Goal: Obtain resource: Download file/media

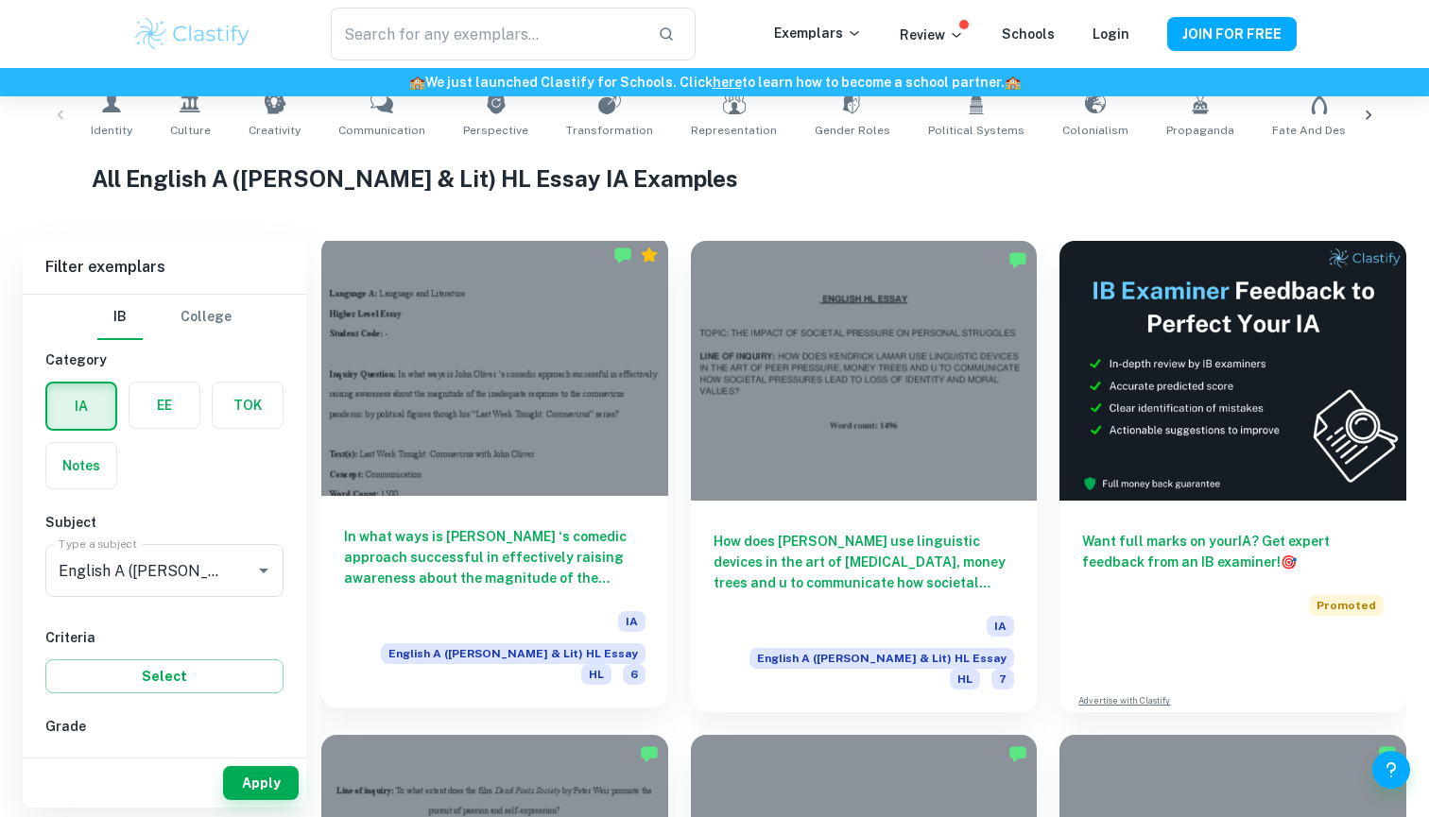
scroll to position [396, 0]
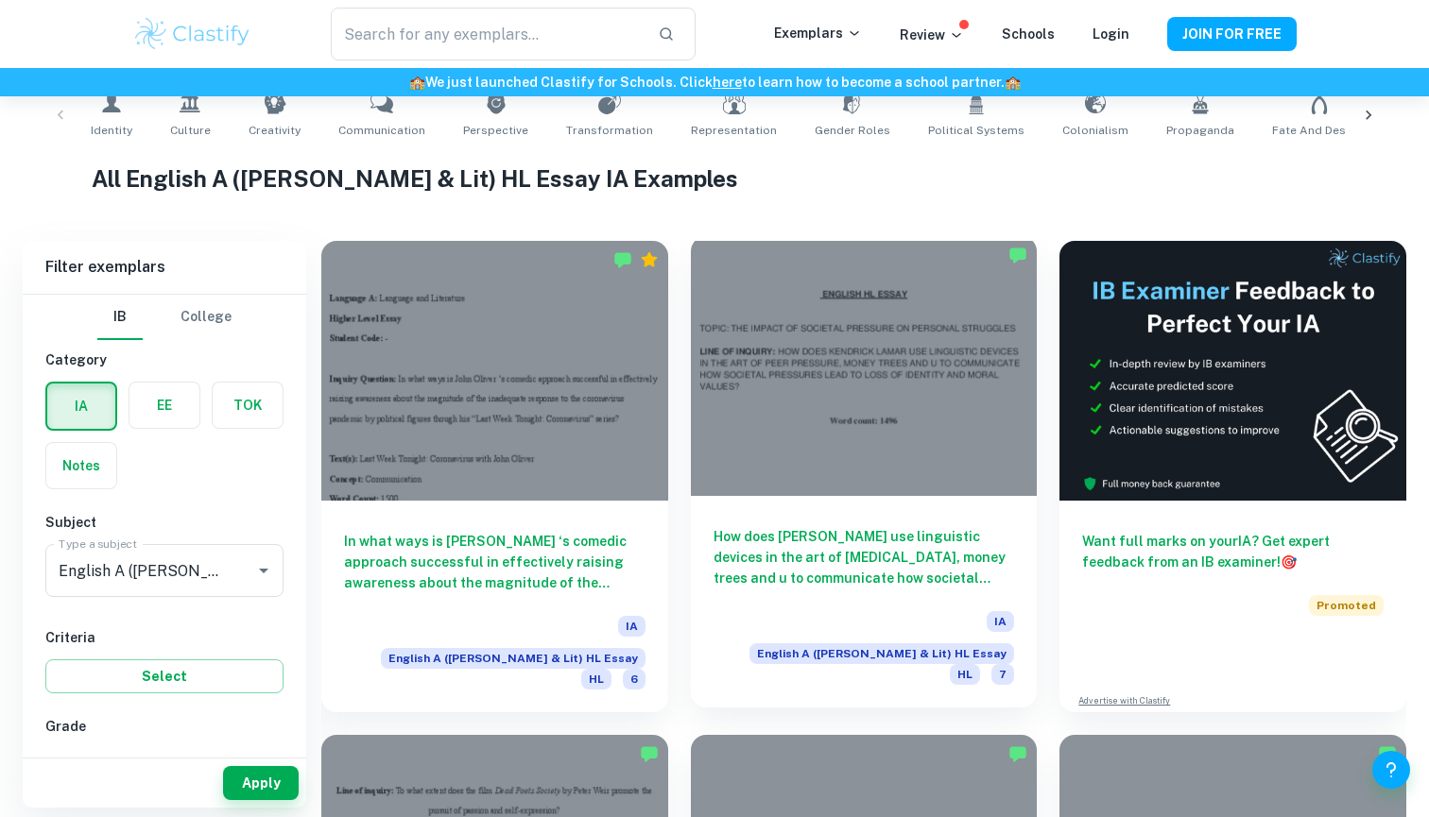
click at [851, 552] on h6 "How does [PERSON_NAME] use linguistic devices in the art of [MEDICAL_DATA], mon…" at bounding box center [863, 557] width 301 height 62
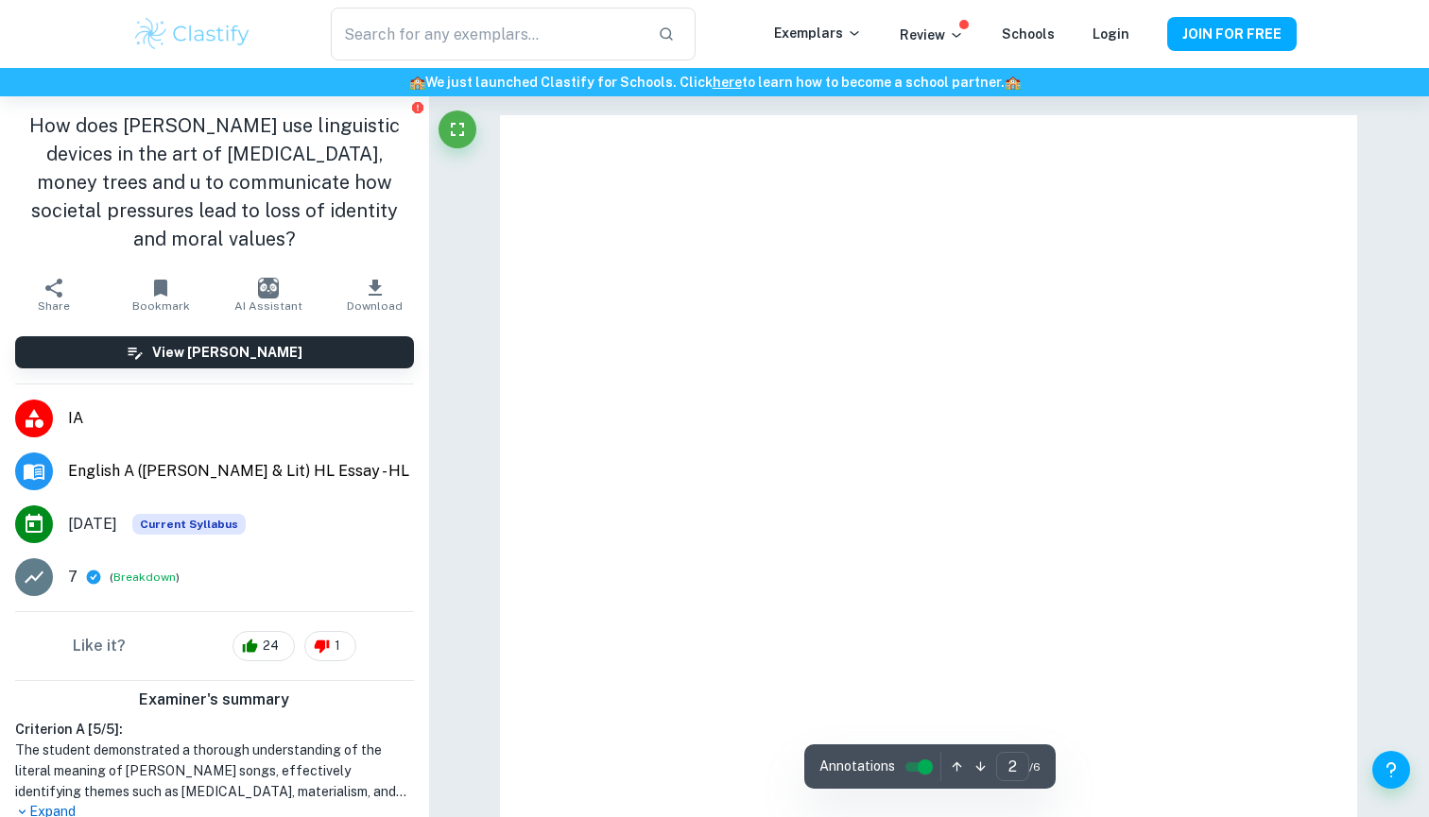
type input "1"
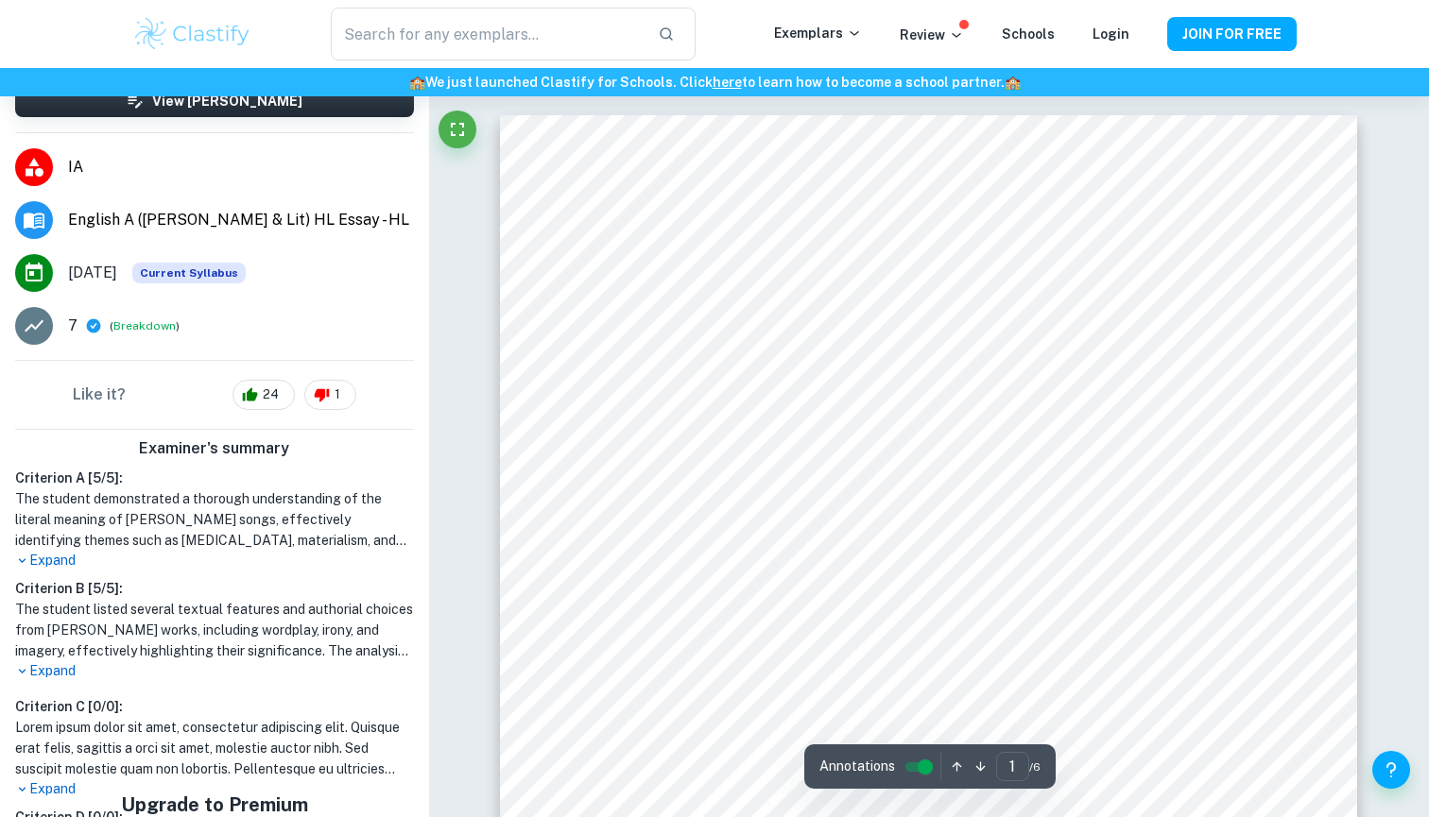
scroll to position [1, 0]
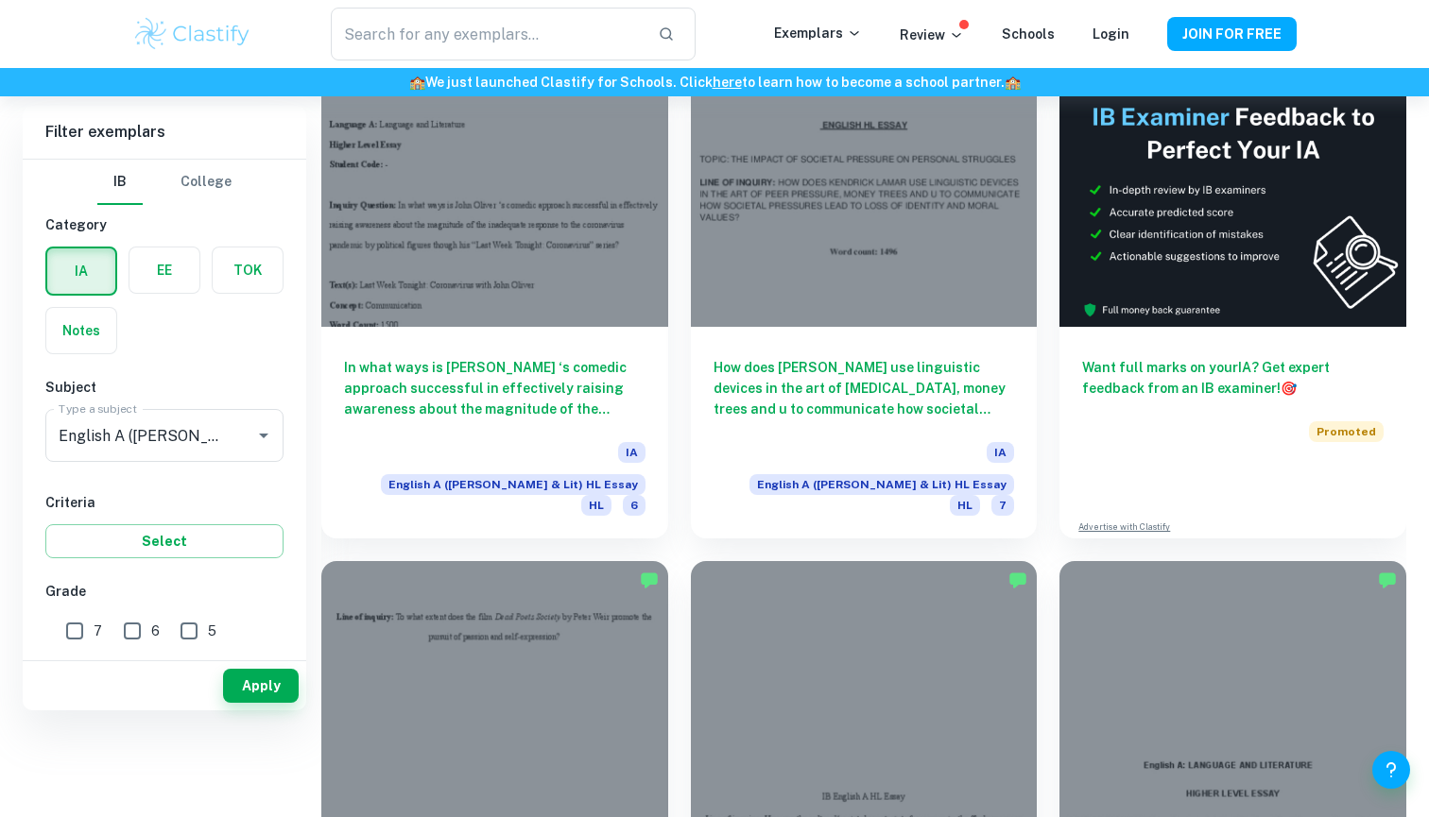
scroll to position [434, 0]
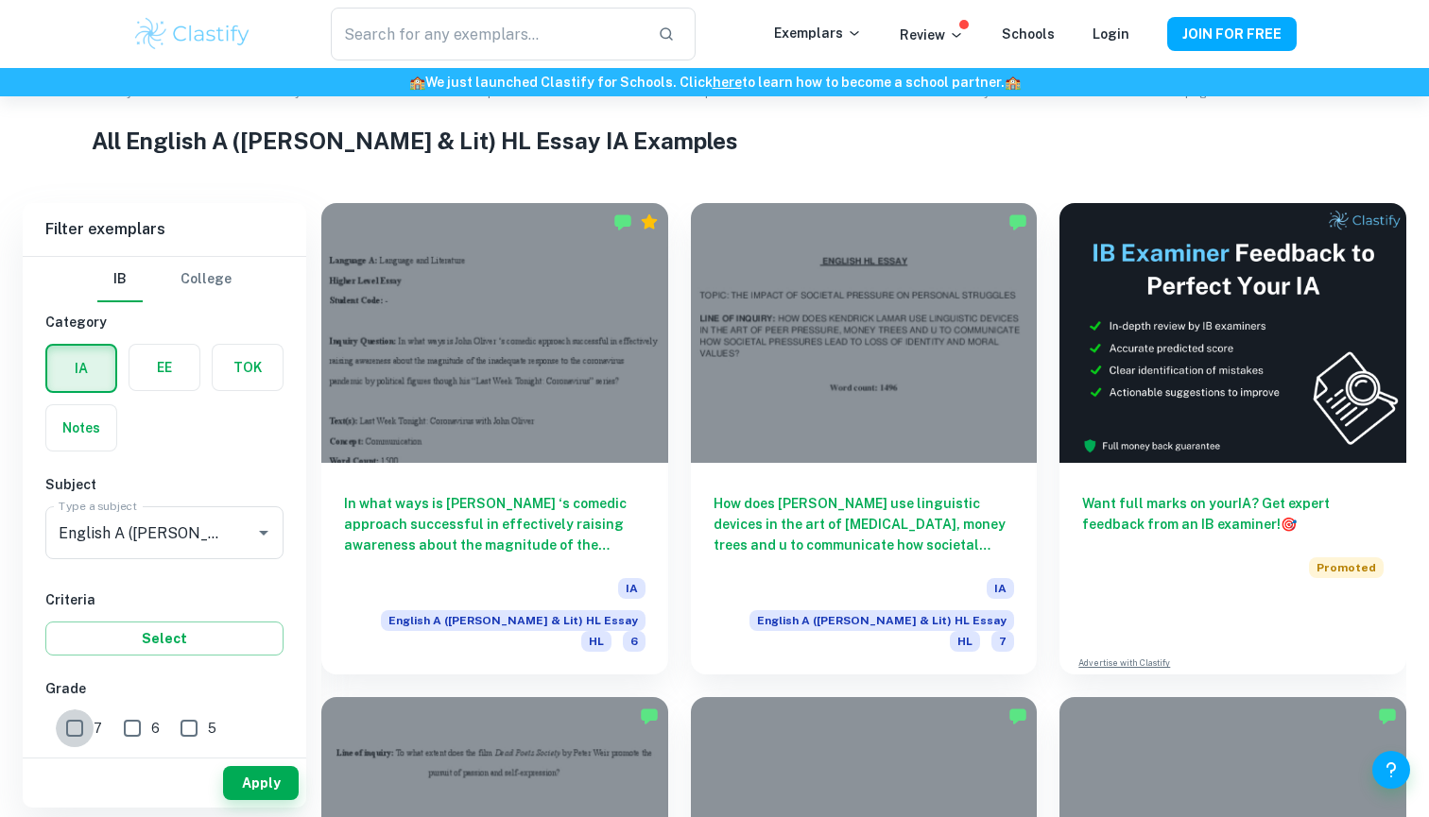
click at [73, 728] on input "7" at bounding box center [75, 729] width 38 height 38
checkbox input "true"
click at [252, 772] on button "Apply" at bounding box center [261, 783] width 76 height 34
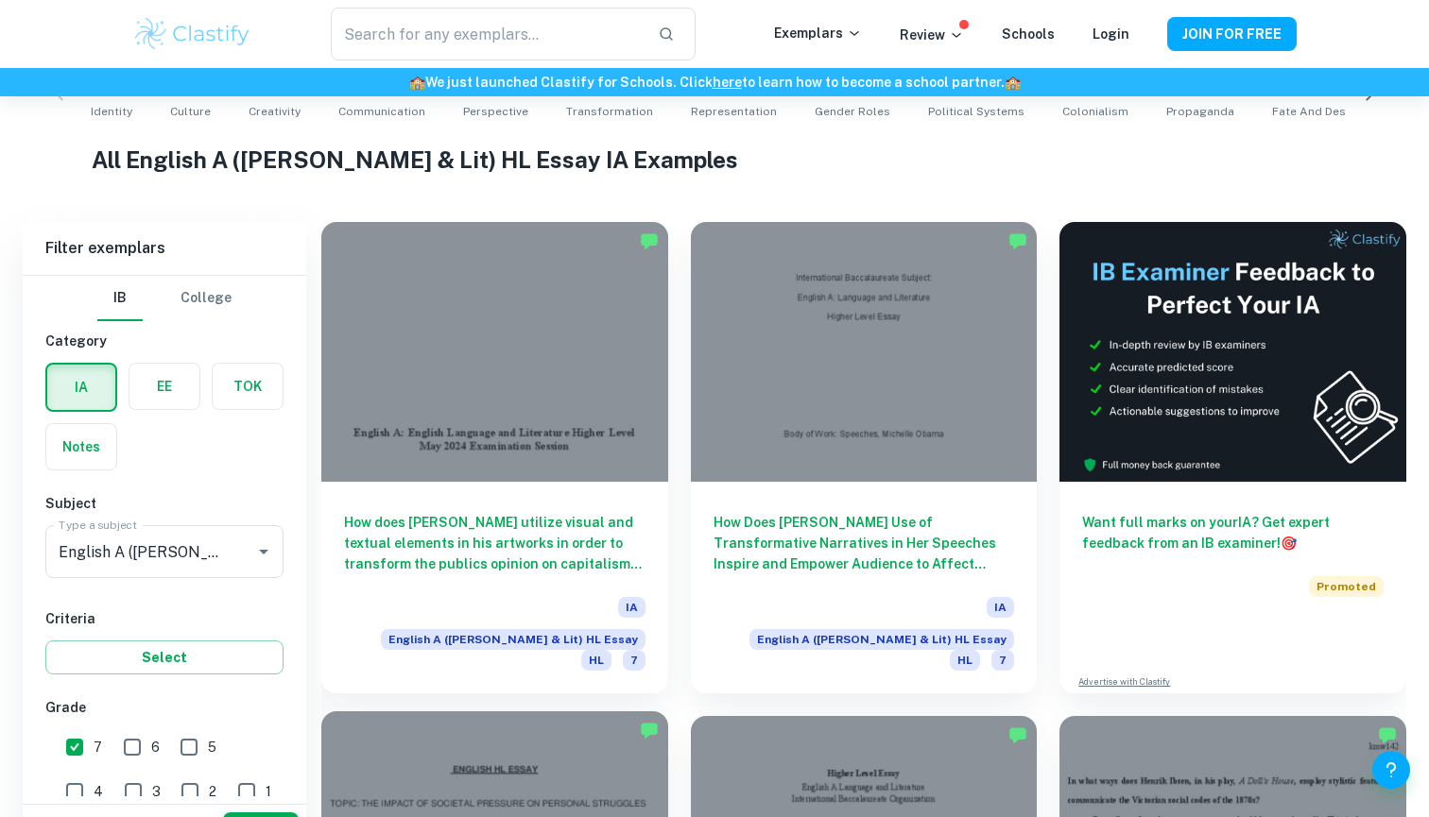
scroll to position [502, 0]
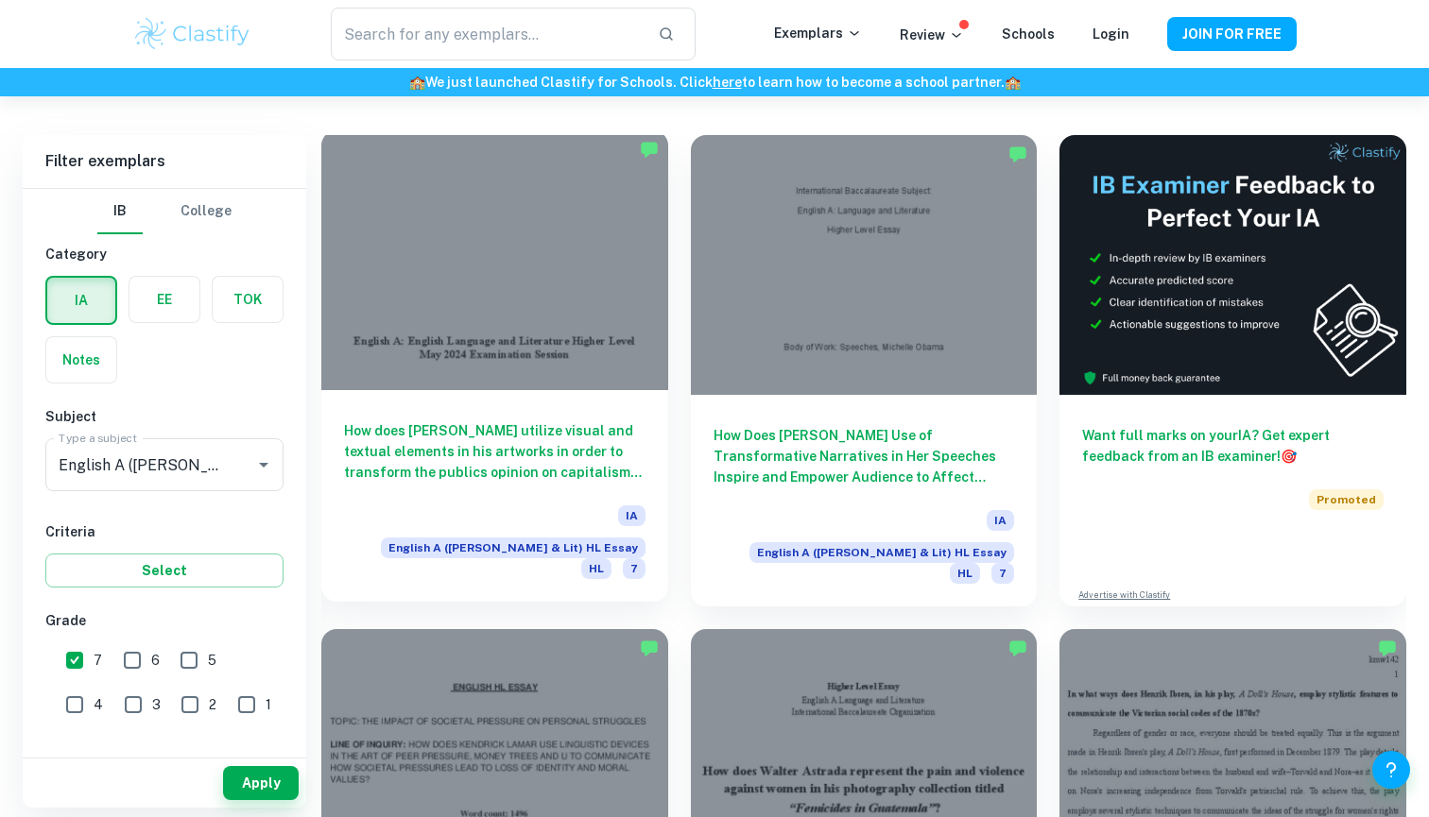
click at [483, 451] on h6 "How does [PERSON_NAME] utilize visual and textual elements in his artworks in o…" at bounding box center [494, 451] width 301 height 62
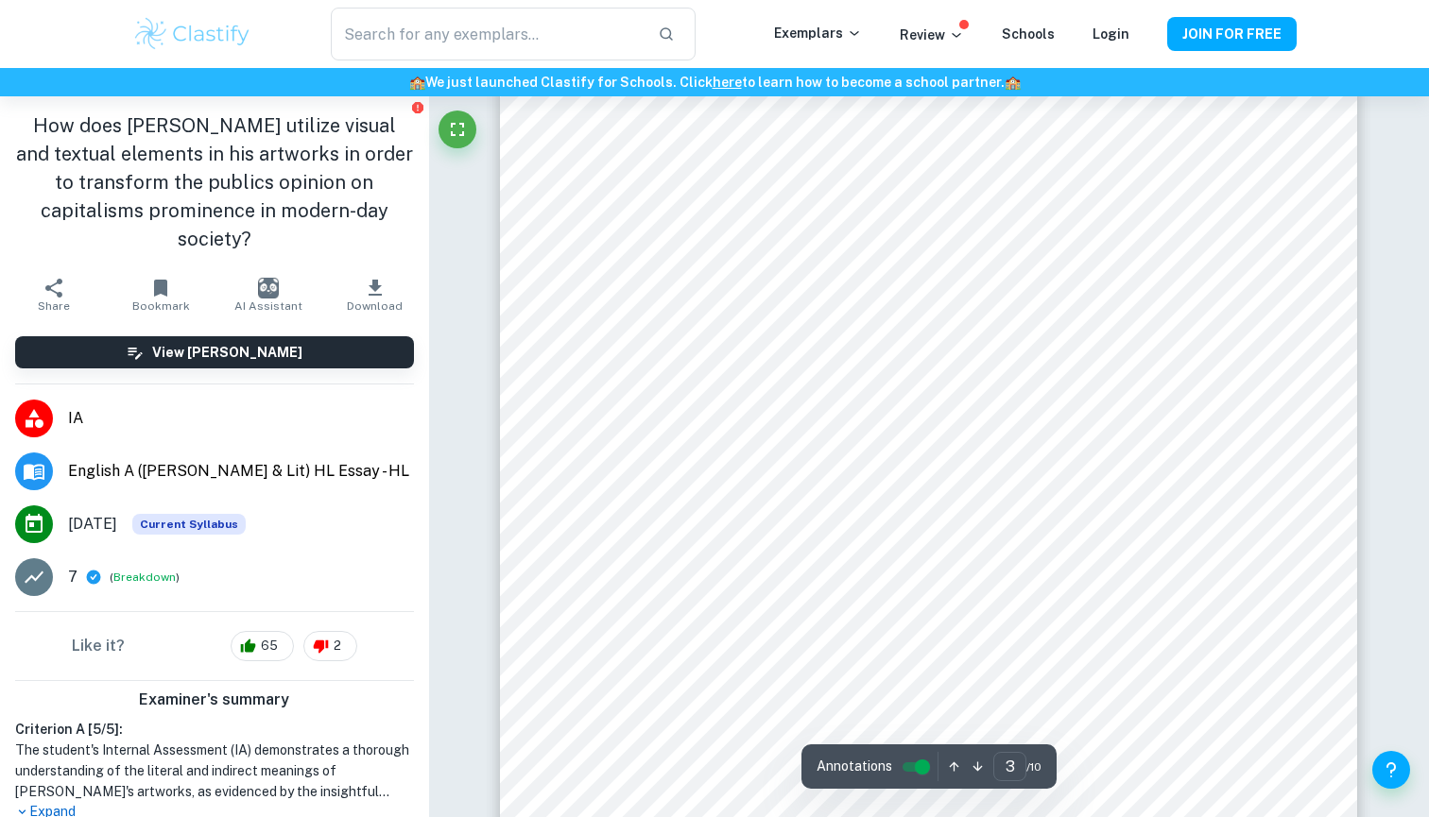
scroll to position [2533, 0]
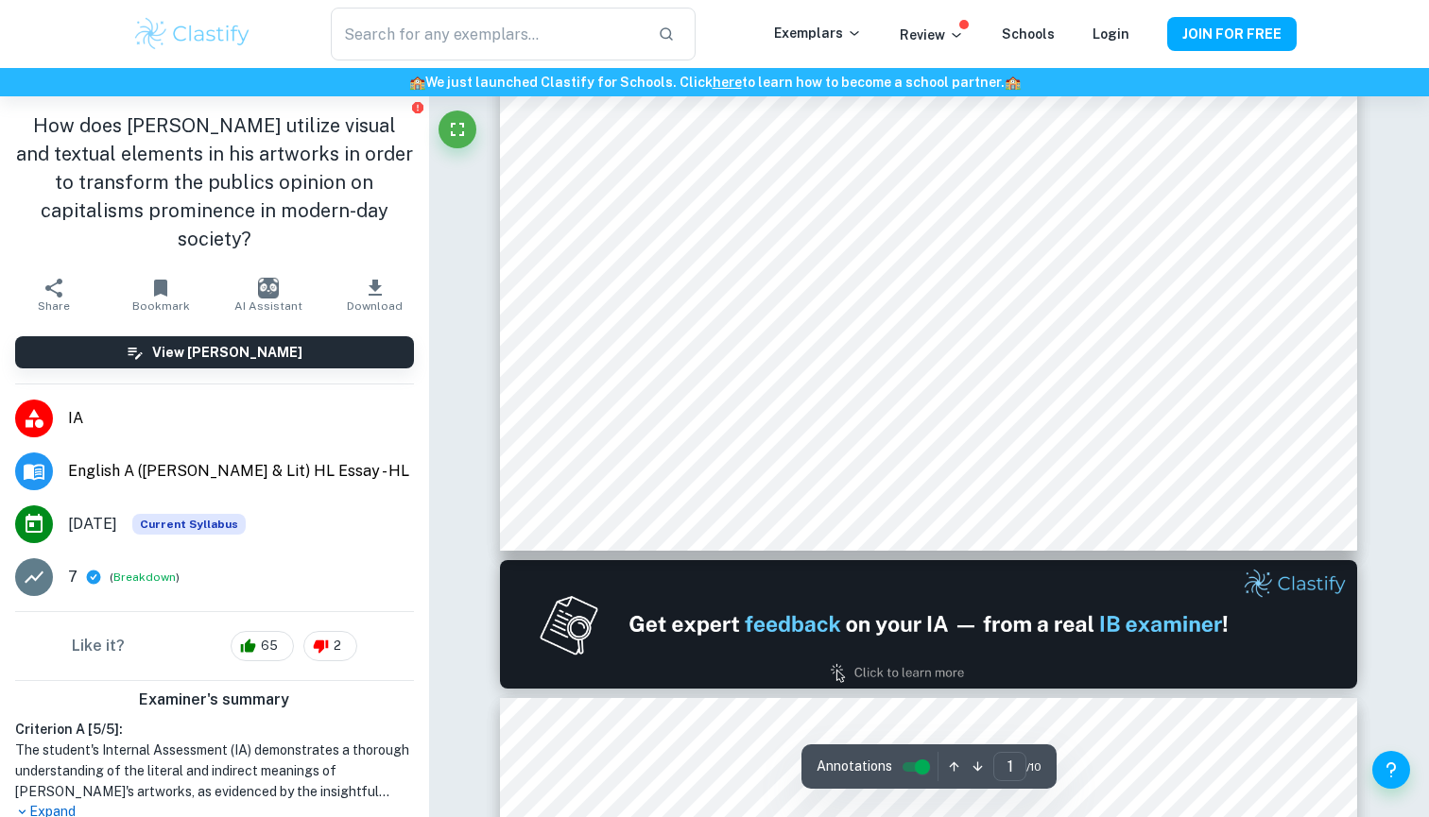
type input "2"
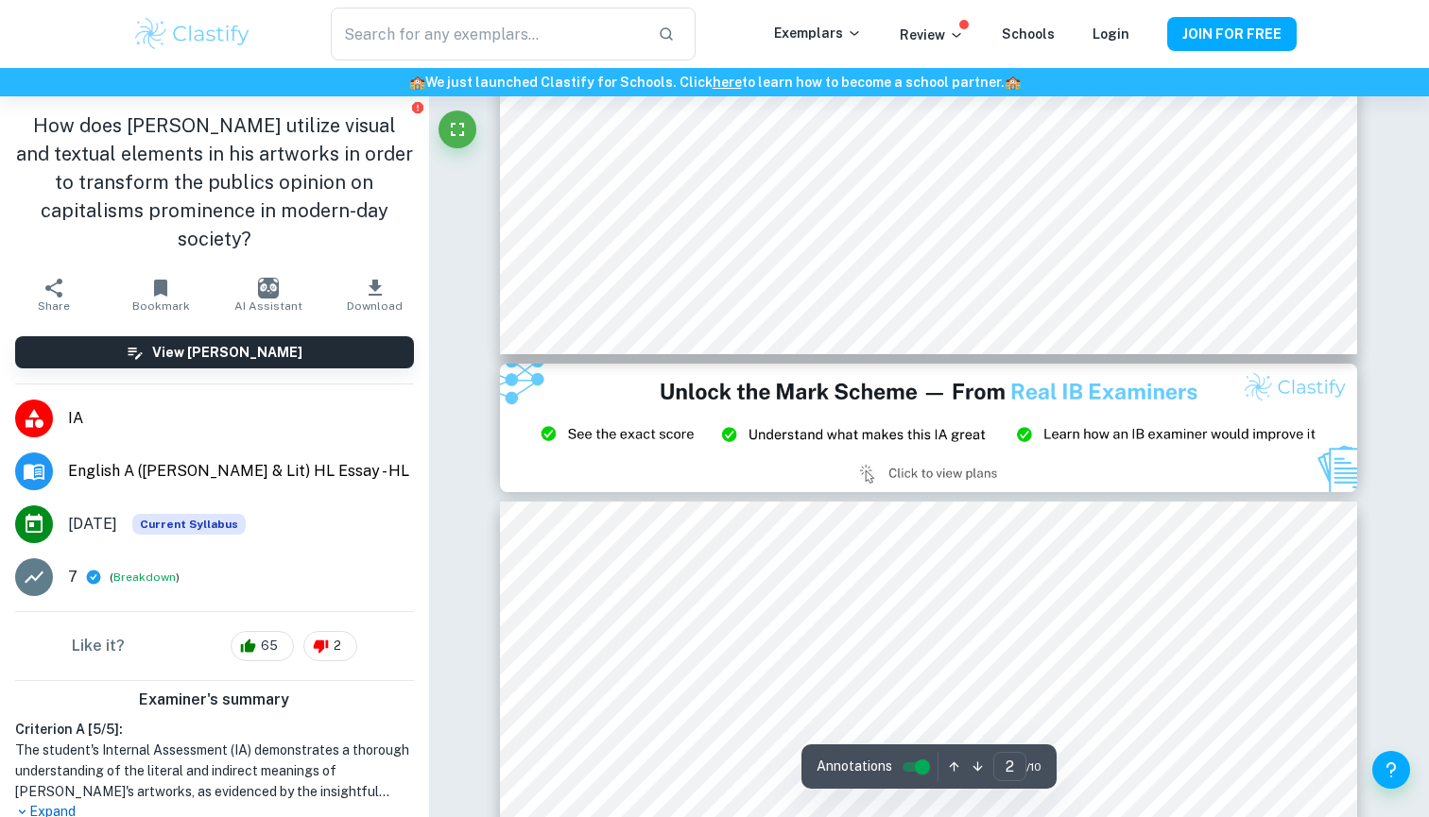
scroll to position [2197, 0]
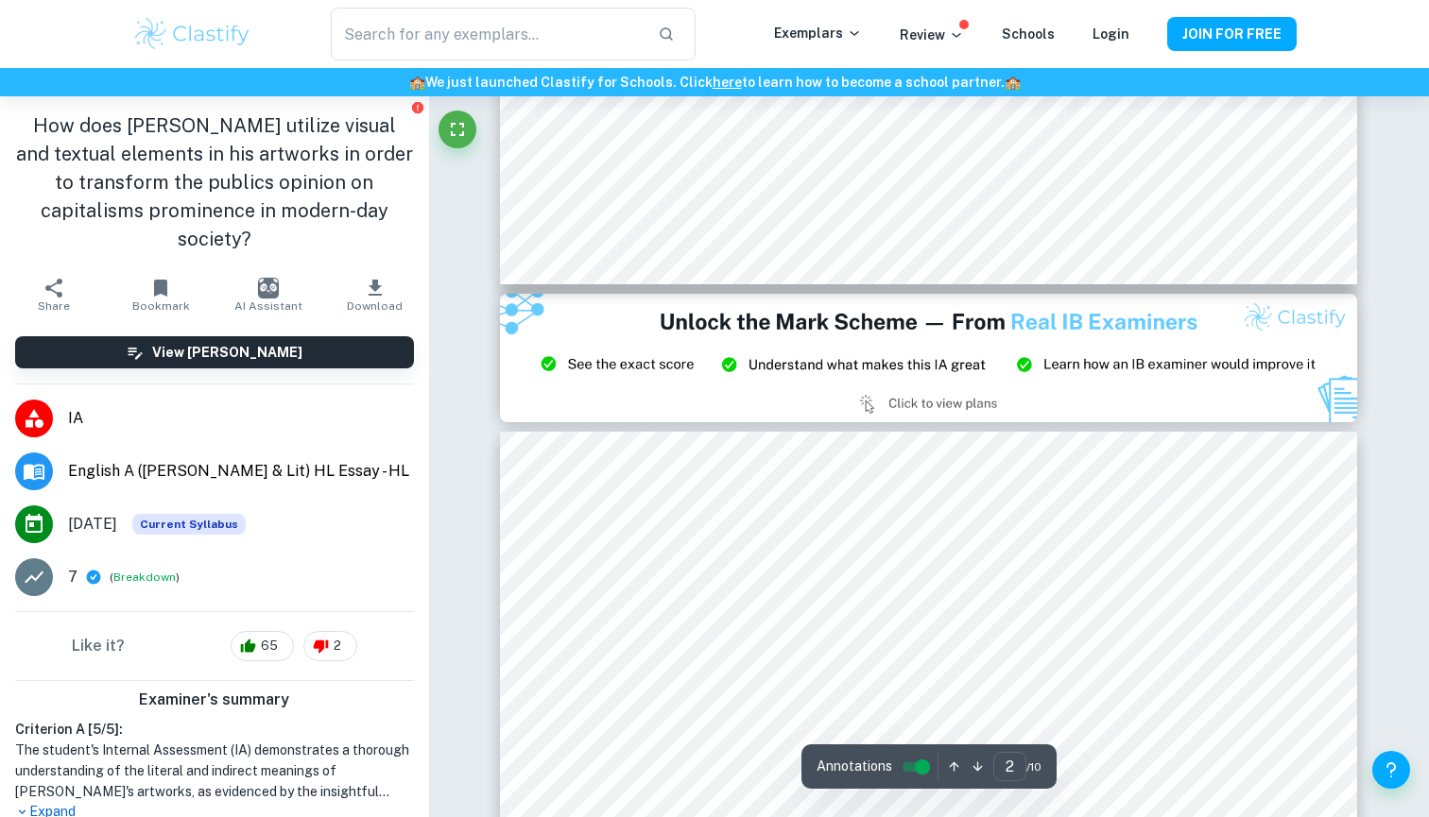
click at [361, 268] on button "Download" at bounding box center [374, 294] width 107 height 53
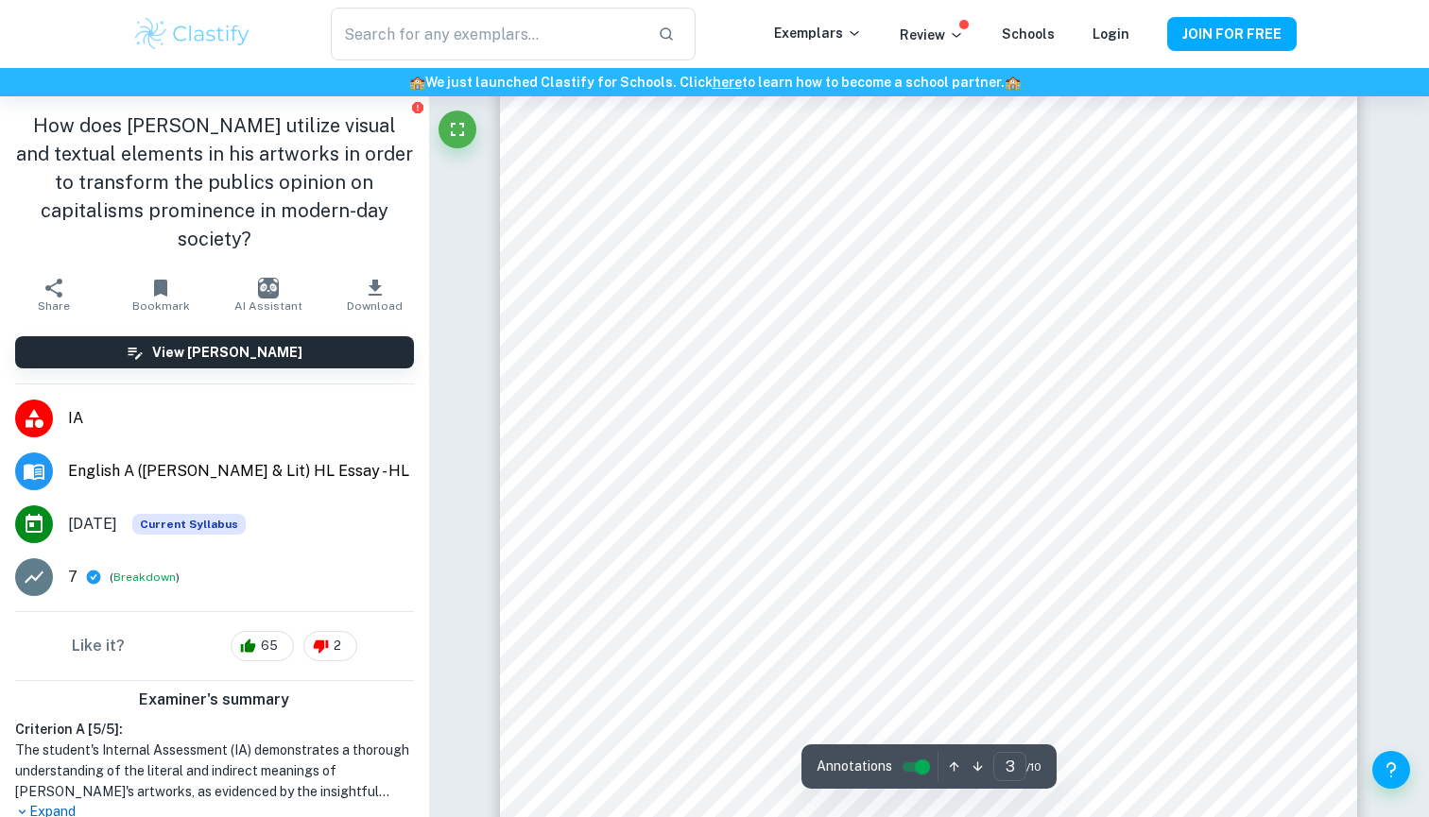
scroll to position [2947, 0]
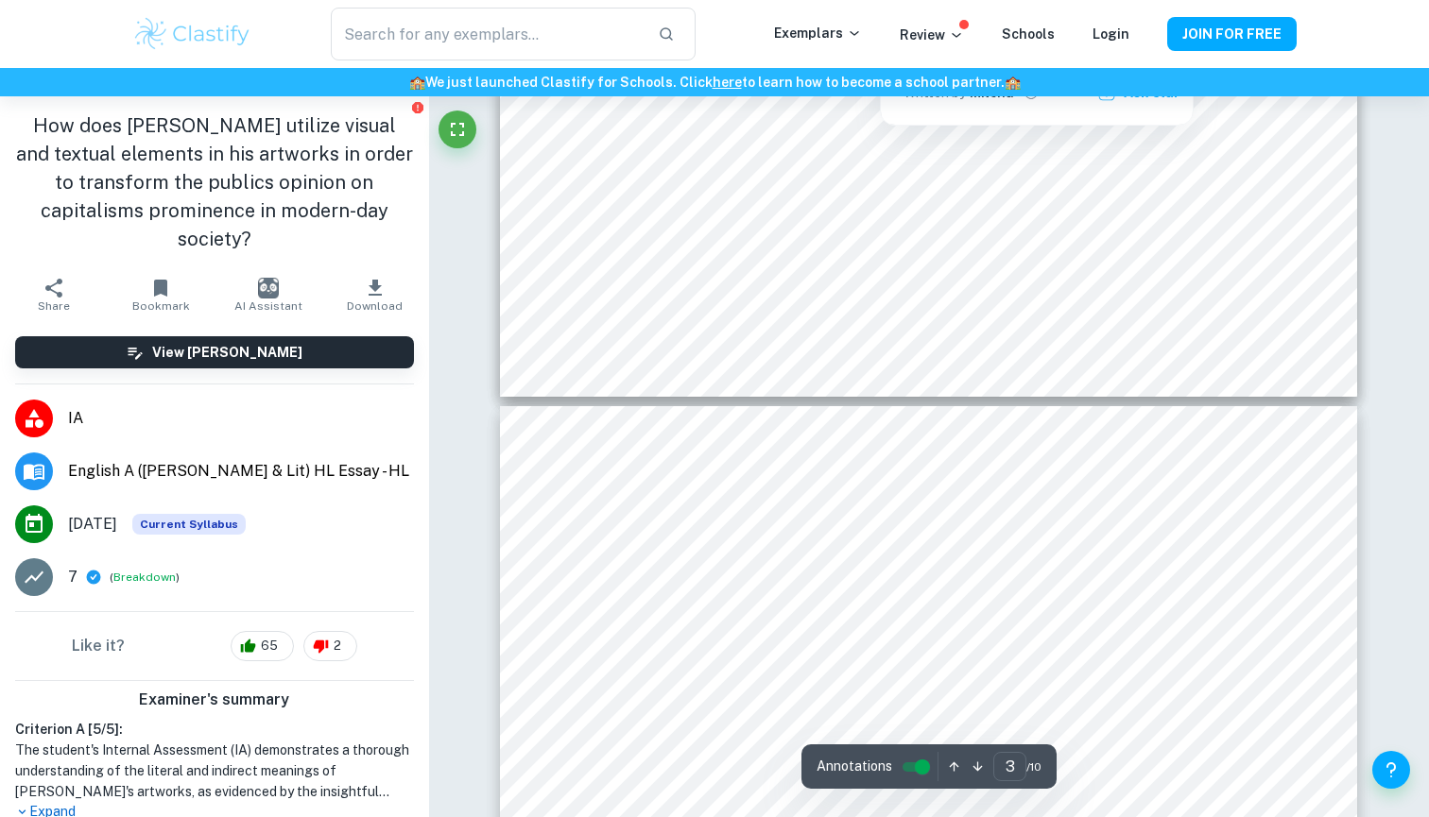
type input "4"
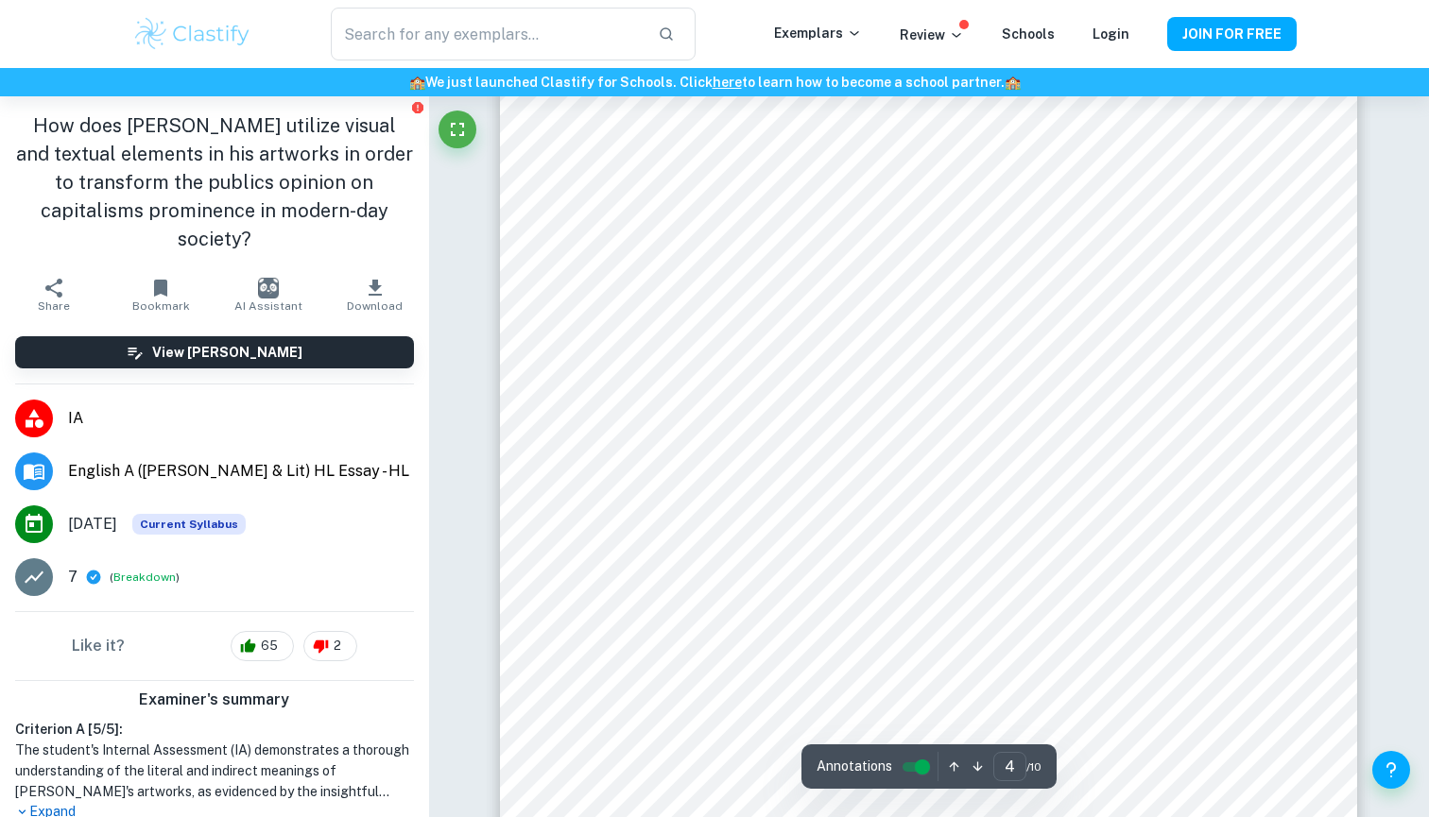
scroll to position [3799, 0]
